Goal: Task Accomplishment & Management: Manage account settings

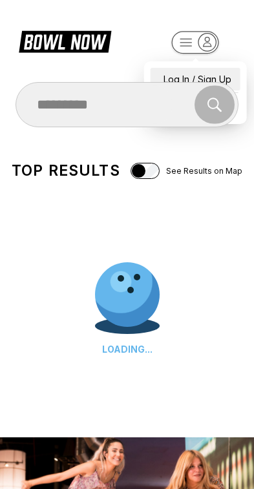
click at [211, 69] on div "Log In / Sign Up" at bounding box center [196, 79] width 90 height 23
select select "**"
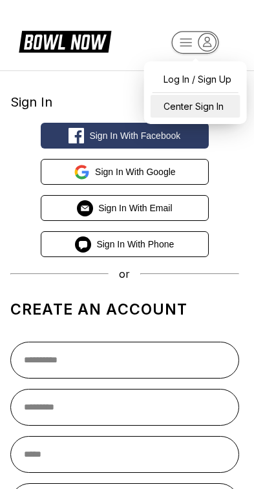
click at [203, 101] on div "Center Sign In" at bounding box center [196, 106] width 90 height 23
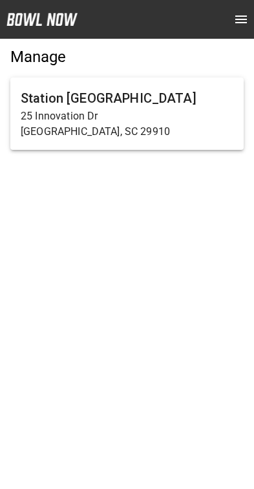
click at [171, 117] on p "25 Innovation Dr" at bounding box center [127, 117] width 213 height 16
